Goal: Navigation & Orientation: Understand site structure

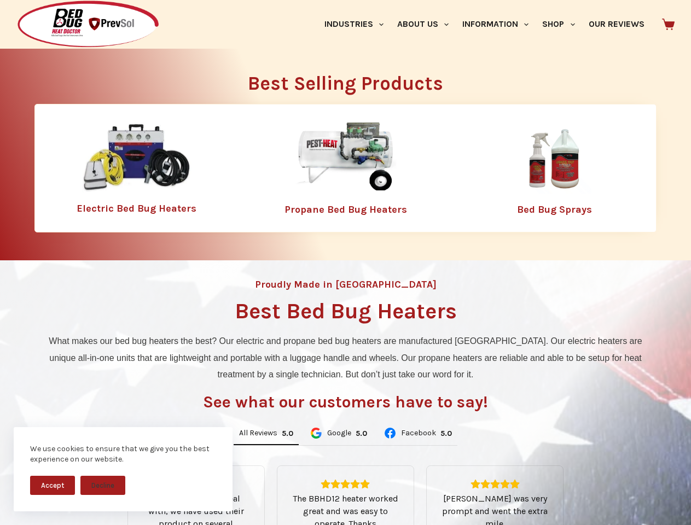
click at [345, 263] on div "Proudly Made in [GEOGRAPHIC_DATA] Best Bed Bug Heaters What makes our bed bug h…" at bounding box center [345, 459] width 691 height 399
click at [53, 485] on button "Accept" at bounding box center [52, 485] width 45 height 19
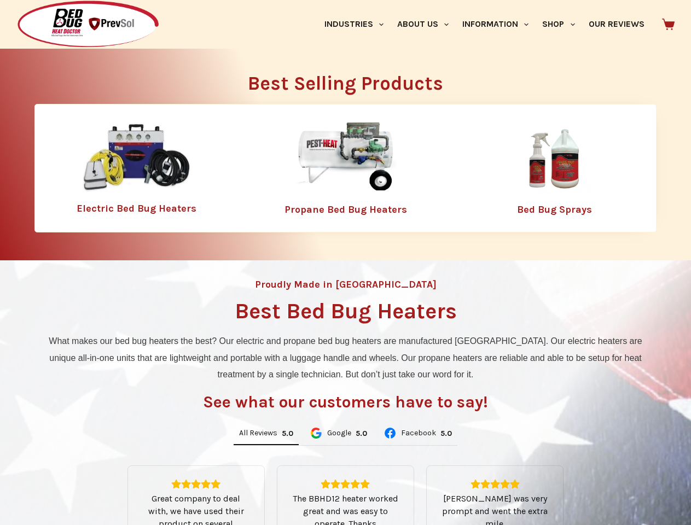
click at [103, 485] on button "Decline" at bounding box center [102, 493] width 45 height 19
click at [358, 24] on link "Industries" at bounding box center [353, 24] width 73 height 49
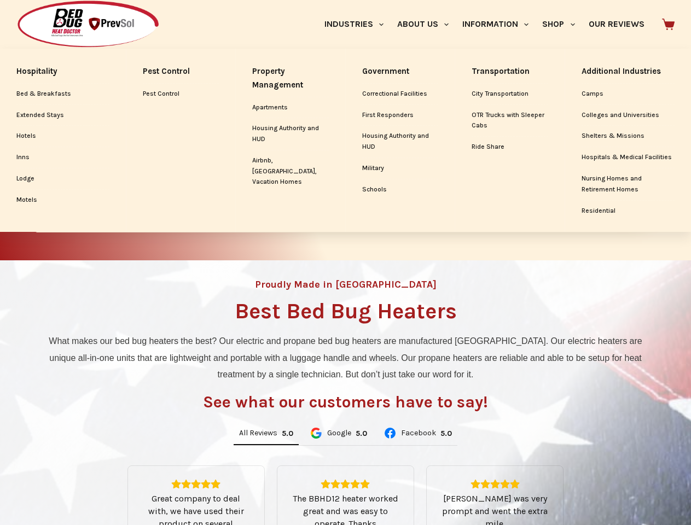
click at [427, 24] on link "About Us" at bounding box center [422, 24] width 65 height 49
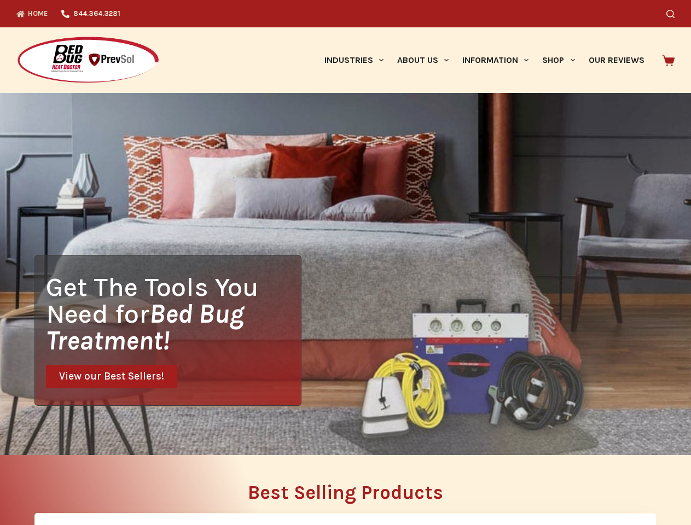
click at [563, 24] on div "Search" at bounding box center [536, 13] width 278 height 27
click at [266, 434] on div "Get The Tools You Need for Bed Bug Treatment! View our Best Sellers!" at bounding box center [345, 274] width 691 height 362
